Goal: Task Accomplishment & Management: Complete application form

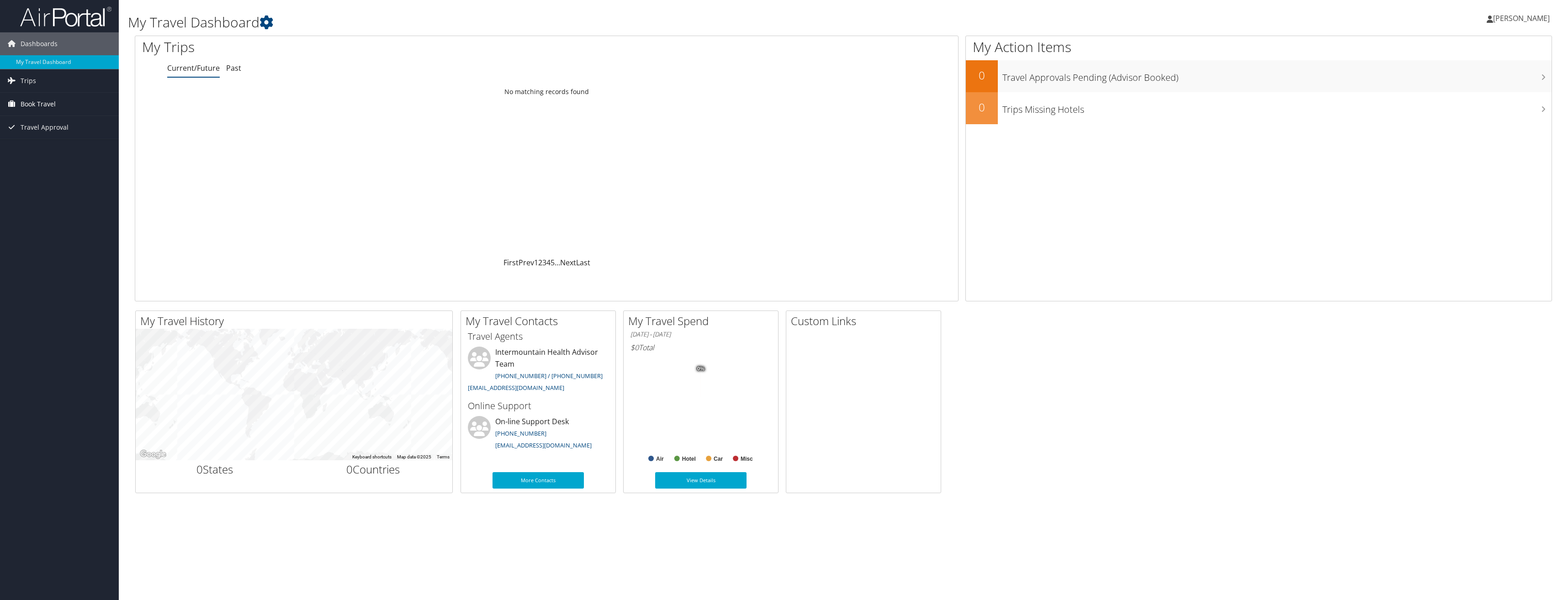
click at [47, 104] on span "Book Travel" at bounding box center [37, 104] width 35 height 23
click at [57, 122] on link "Agent Booking Request" at bounding box center [59, 122] width 119 height 13
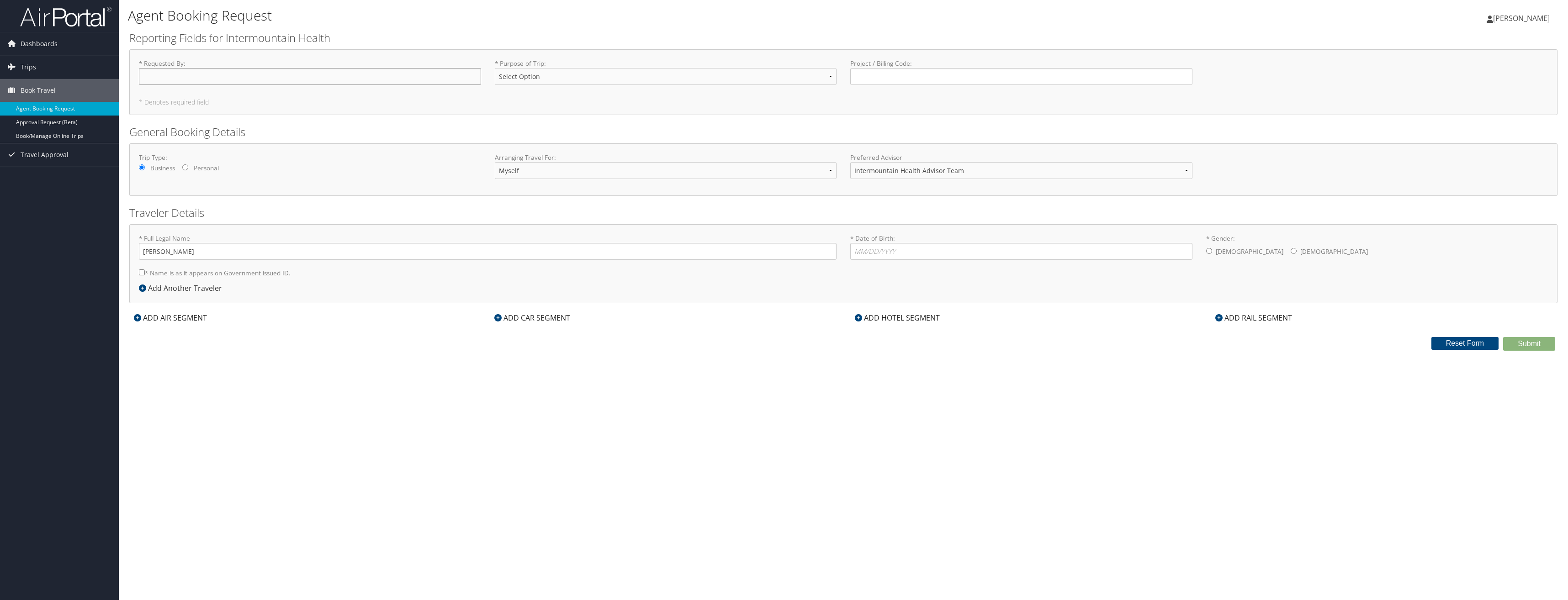
click at [301, 78] on input "* Requested By : Required" at bounding box center [310, 77] width 342 height 17
type input "[PERSON_NAME]"
click at [583, 76] on select "Select Option 3rd Party Reimbursable Business CME Conf or Education Groups Pers…" at bounding box center [666, 77] width 342 height 17
select select "Business"
click at [495, 68] on select "Select Option 3rd Party Reimbursable Business CME Conf or Education Groups Pers…" at bounding box center [666, 77] width 342 height 17
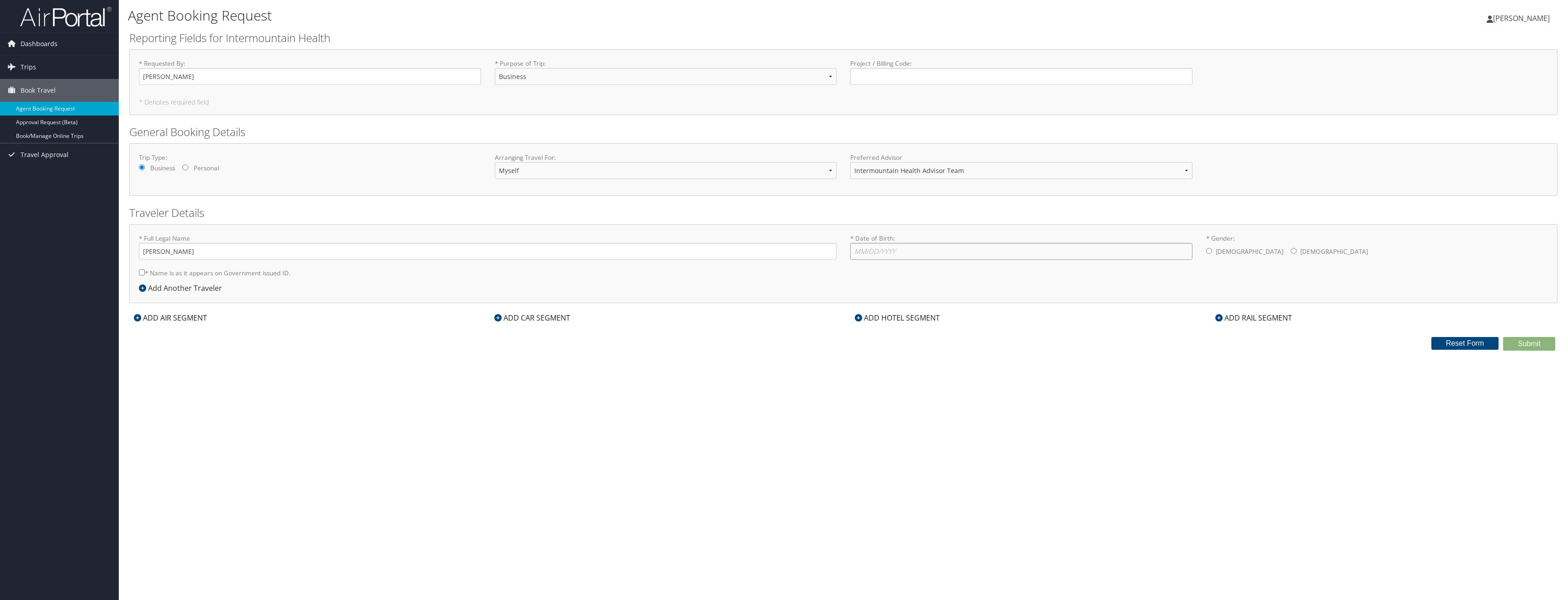
click at [870, 253] on input "* Date of Birth: Invalid Date" at bounding box center [1022, 252] width 342 height 17
type input "[DATE]"
click at [1212, 253] on div "[DEMOGRAPHIC_DATA] [DEMOGRAPHIC_DATA]" at bounding box center [1378, 252] width 342 height 18
drag, startPoint x: 1214, startPoint y: 246, endPoint x: 1208, endPoint y: 248, distance: 6.3
click at [1209, 247] on div "[DEMOGRAPHIC_DATA] [DEMOGRAPHIC_DATA]" at bounding box center [1378, 252] width 342 height 18
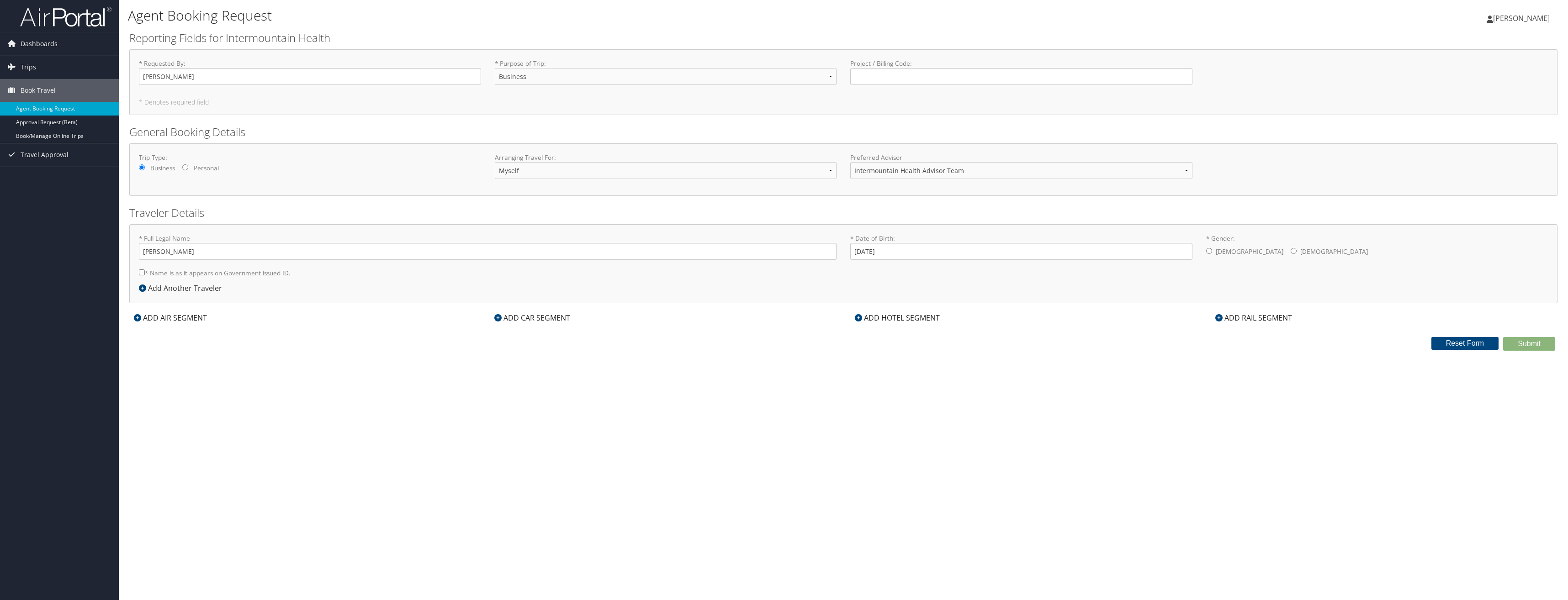
drag, startPoint x: 1208, startPoint y: 248, endPoint x: 1208, endPoint y: 255, distance: 7.0
click at [1208, 255] on div "[DEMOGRAPHIC_DATA] [DEMOGRAPHIC_DATA]" at bounding box center [1378, 252] width 342 height 18
click at [1208, 254] on input "* Gender: [DEMOGRAPHIC_DATA] [DEMOGRAPHIC_DATA]" at bounding box center [1209, 251] width 6 height 6
radio input "true"
click at [142, 271] on input "* Name is as it appears on Government issued ID." at bounding box center [142, 273] width 6 height 6
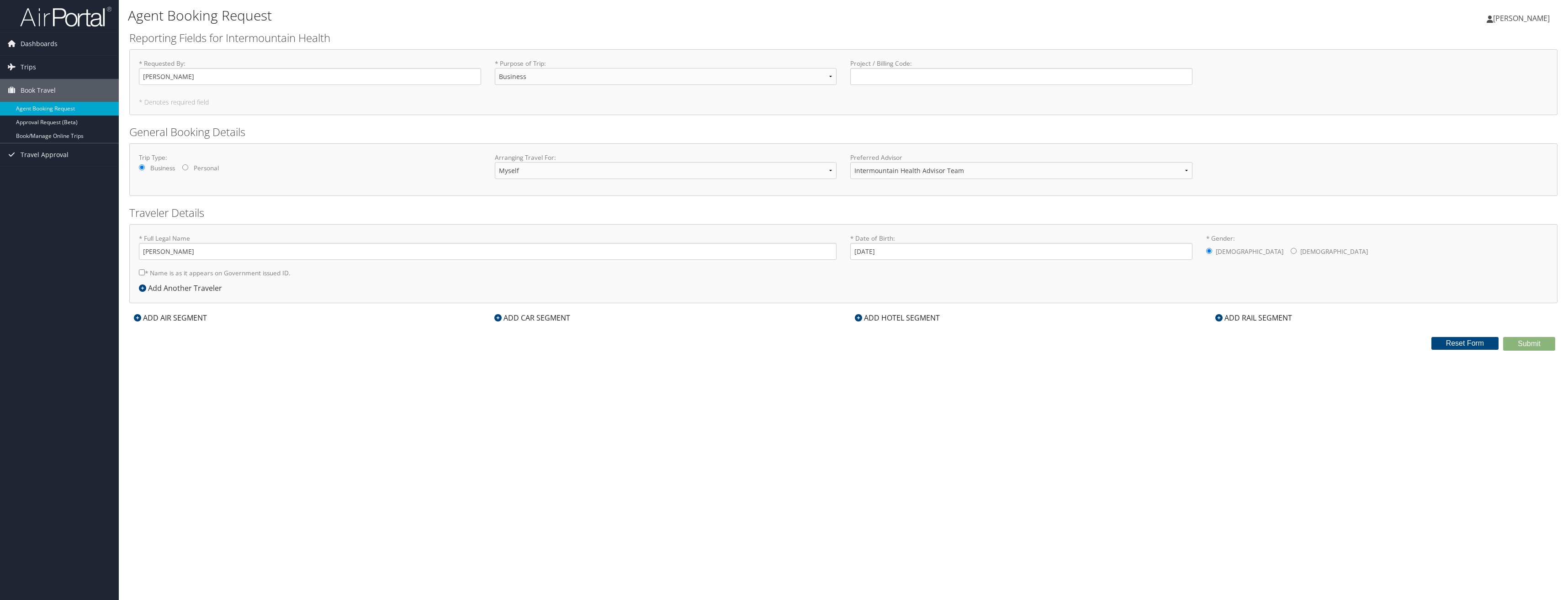
checkbox input "true"
click at [920, 314] on div "ADD HOTEL SEGMENT" at bounding box center [897, 318] width 94 height 11
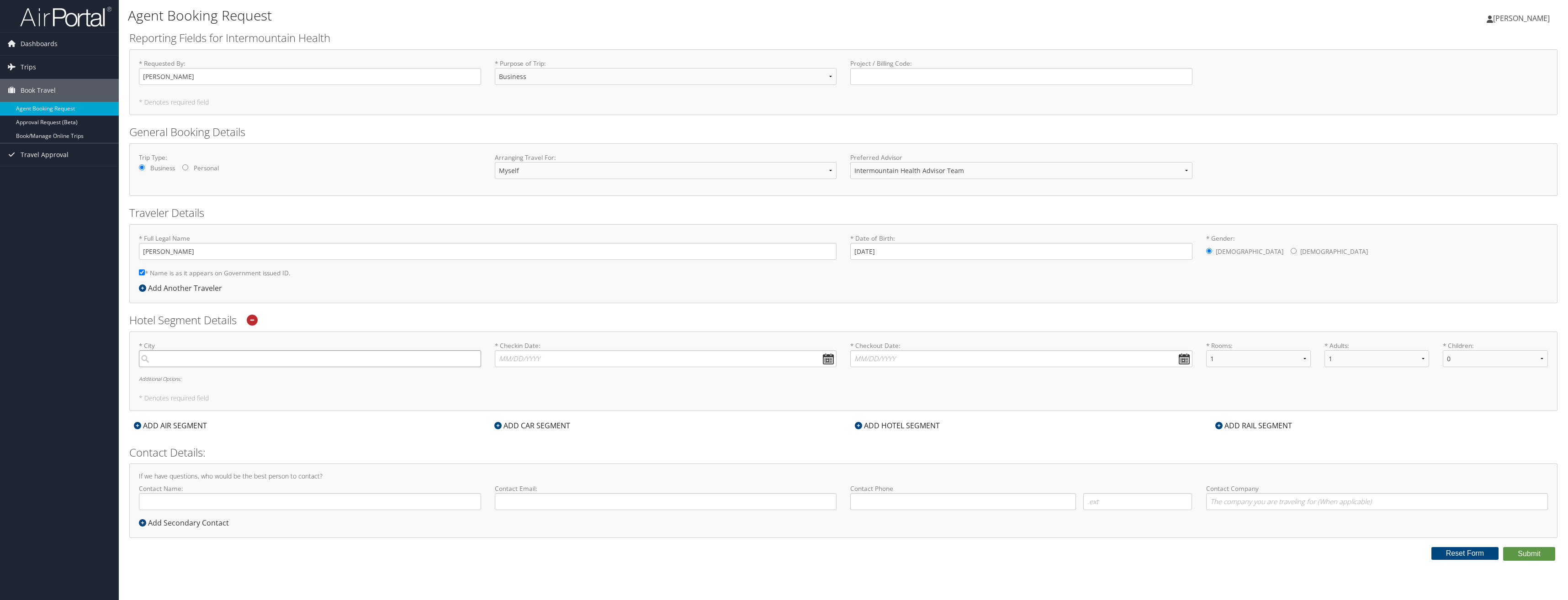
click at [306, 367] on input "search" at bounding box center [310, 359] width 342 height 17
click at [165, 402] on div "[GEOGRAPHIC_DATA] ([GEOGRAPHIC_DATA])" at bounding box center [311, 402] width 330 height 11
click at [165, 367] on input "Las V" at bounding box center [310, 359] width 342 height 17
type input "[GEOGRAPHIC_DATA]"
click at [531, 357] on input "* Checkin Date: Dates must be valid" at bounding box center [666, 359] width 342 height 17
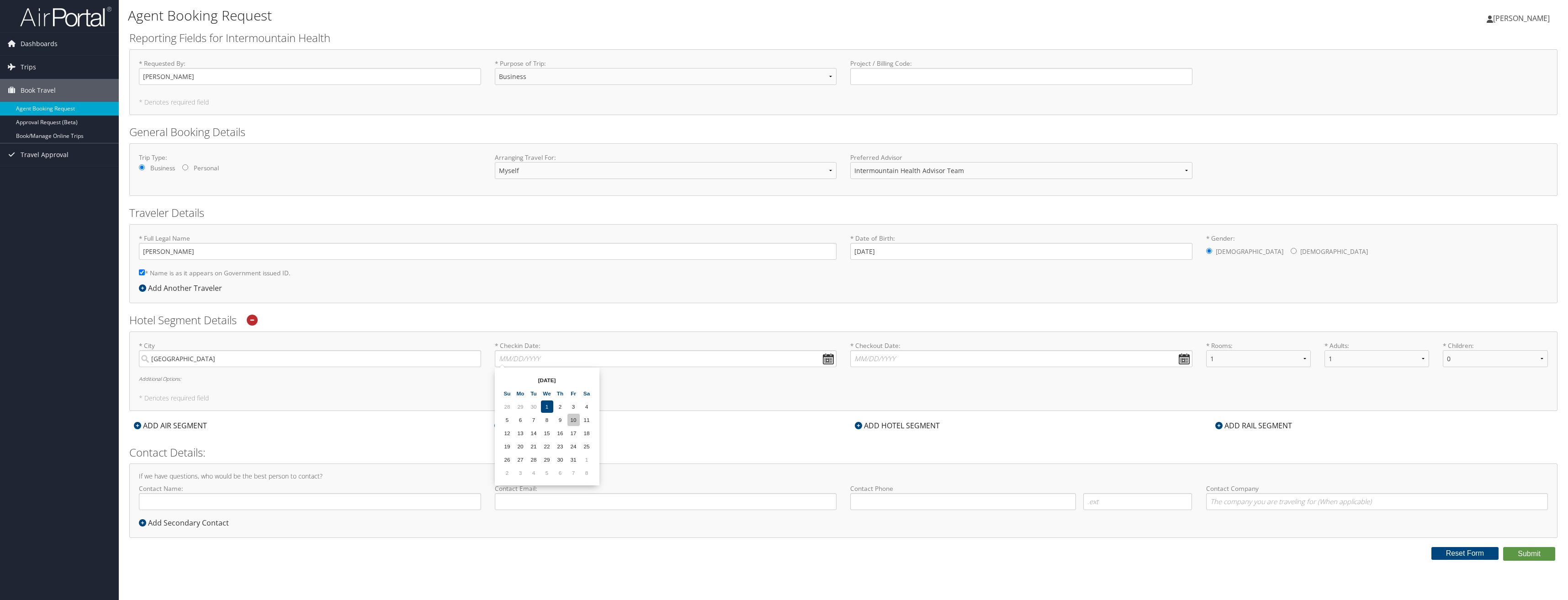
click at [573, 420] on td "10" at bounding box center [573, 420] width 12 height 12
type input "[DATE]"
click at [983, 361] on input "* Checkout Date: Dates must be valid" at bounding box center [1022, 359] width 342 height 17
click at [875, 433] on td "13" at bounding box center [875, 433] width 12 height 12
type input "[DATE]"
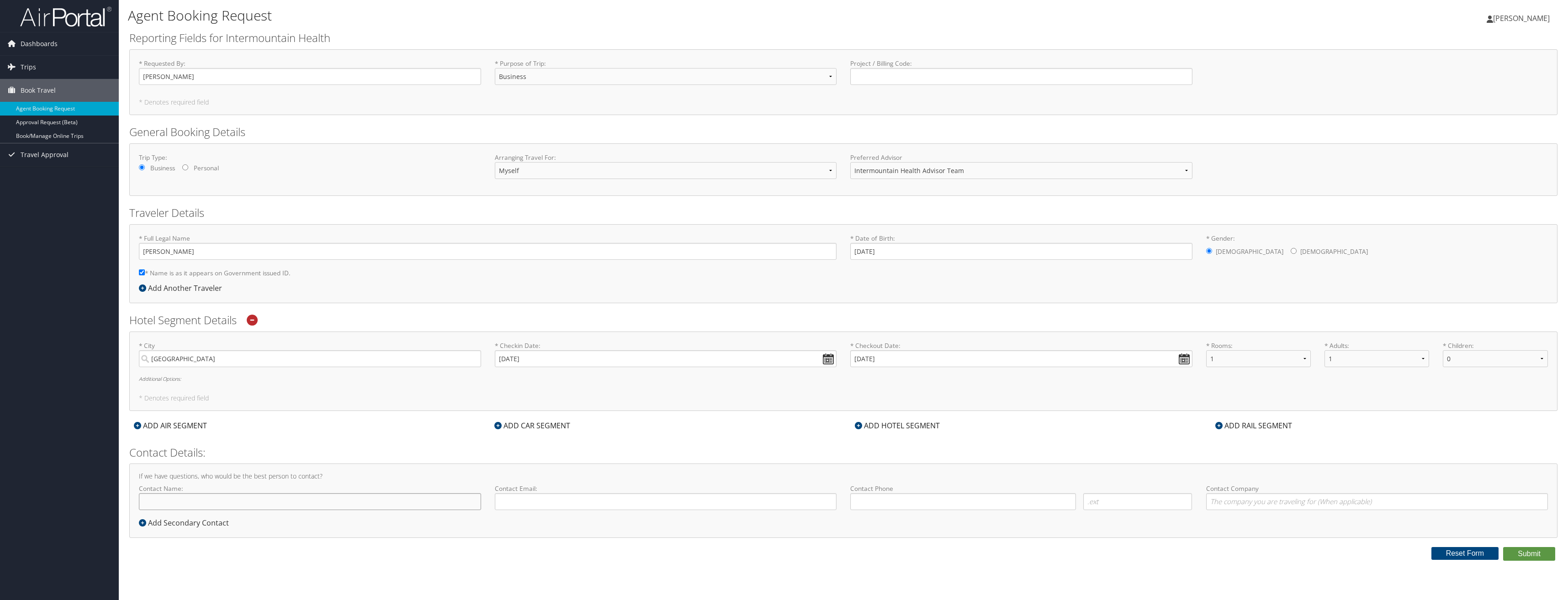
click at [242, 503] on input "Contact Name:" at bounding box center [310, 502] width 342 height 17
type input "[PERSON_NAME]"
type input "[PERSON_NAME][EMAIL_ADDRESS][PERSON_NAME][DOMAIN_NAME]"
type input "[PHONE_NUMBER]"
click at [1313, 503] on input "Contact Company" at bounding box center [1378, 502] width 342 height 17
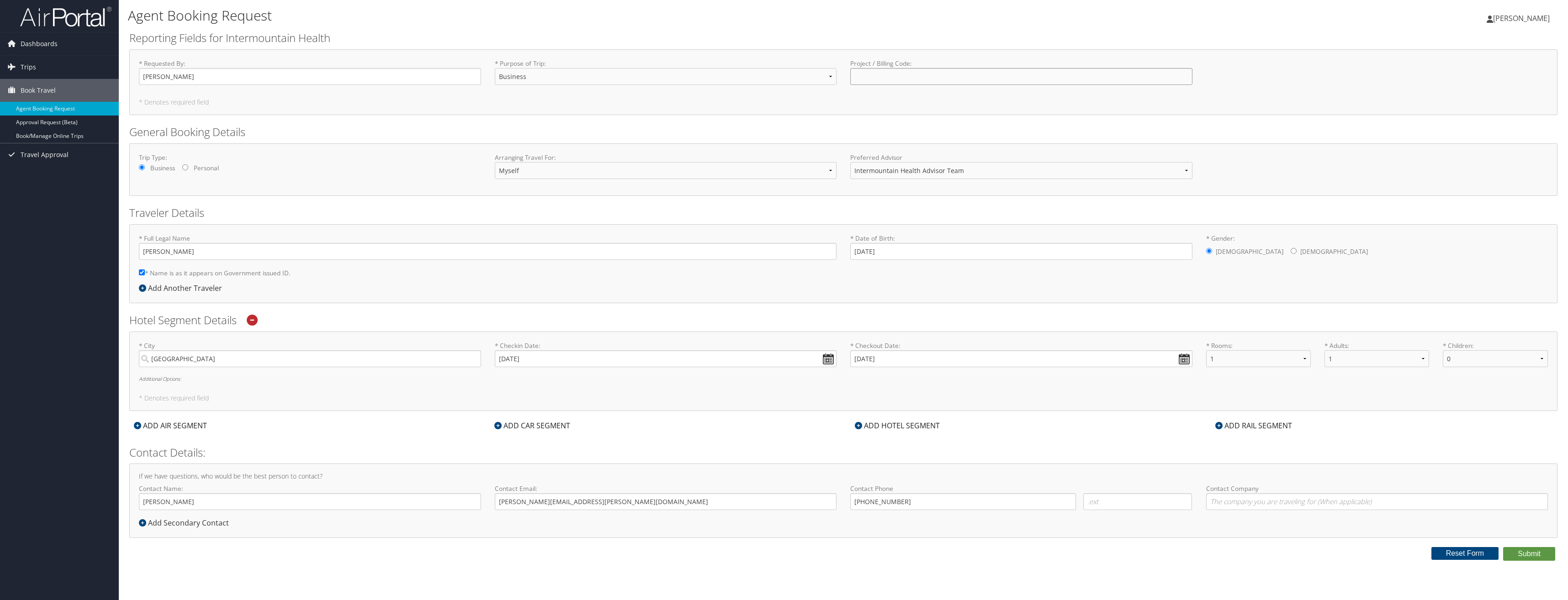
click at [894, 74] on input "Project / Billing Code : Required" at bounding box center [1022, 77] width 342 height 17
type input "Four Seasons LV please"
click at [1543, 553] on button "Submit" at bounding box center [1529, 554] width 52 height 13
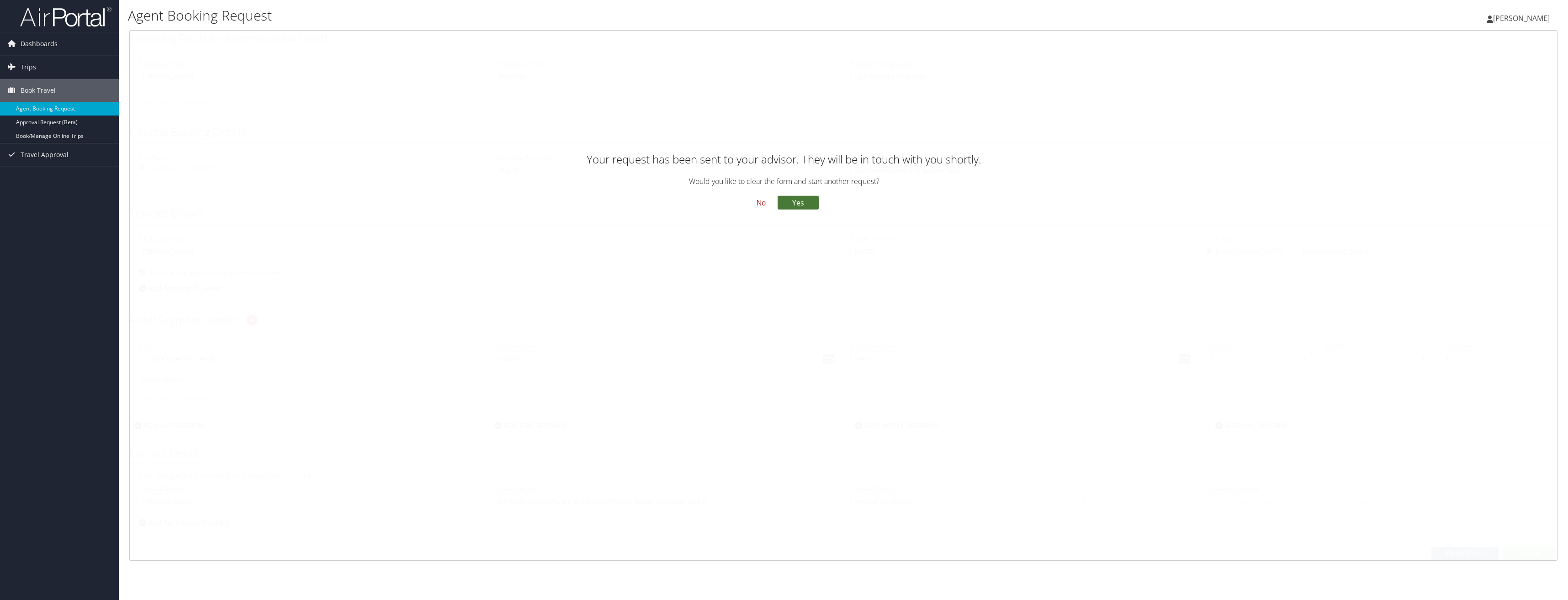
click at [796, 206] on button "Yes" at bounding box center [798, 203] width 41 height 13
type input "[PERSON_NAME]"
select select "[EMAIL_ADDRESS][DOMAIN_NAME]"
